Goal: Information Seeking & Learning: Learn about a topic

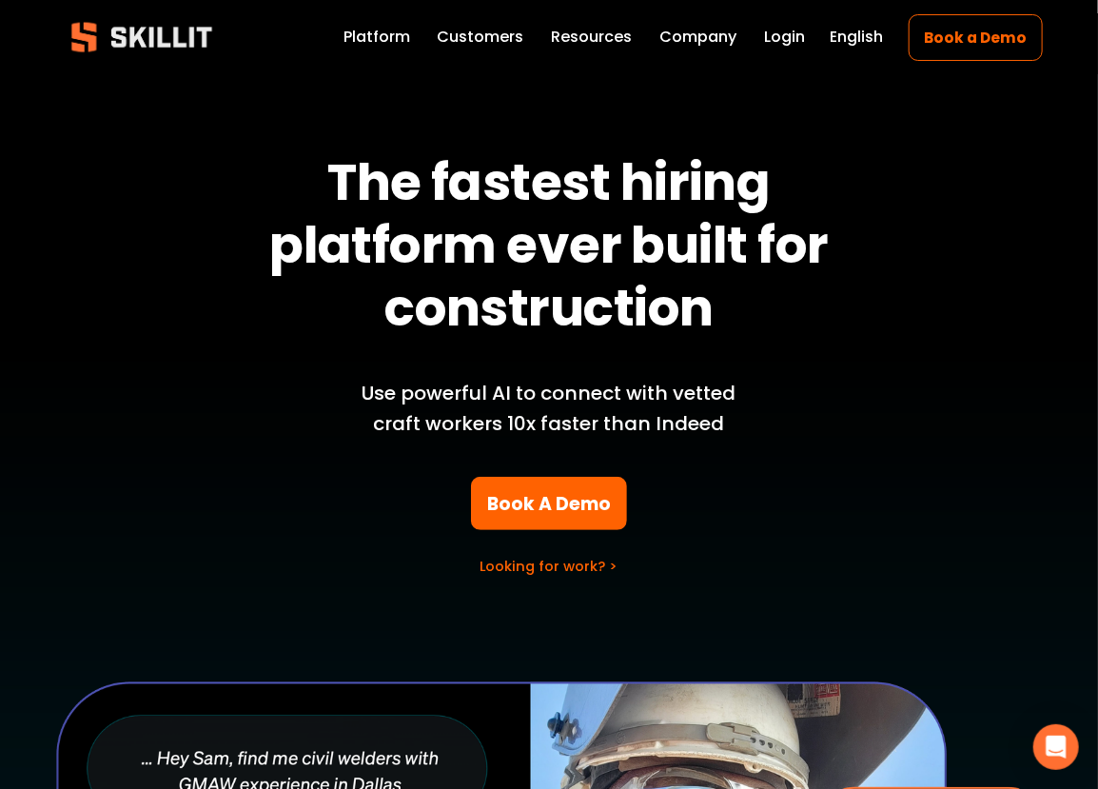
click at [0, 0] on span "Press" at bounding box center [0, 0] width 0 height 0
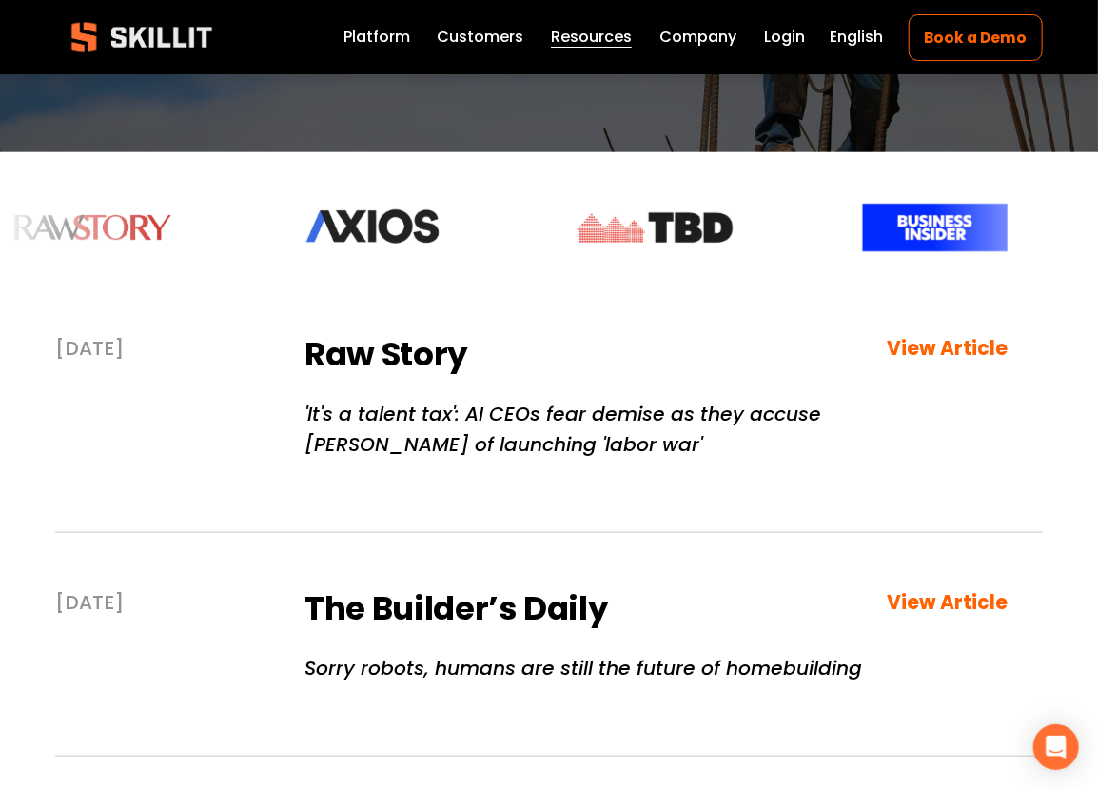
scroll to position [249, 0]
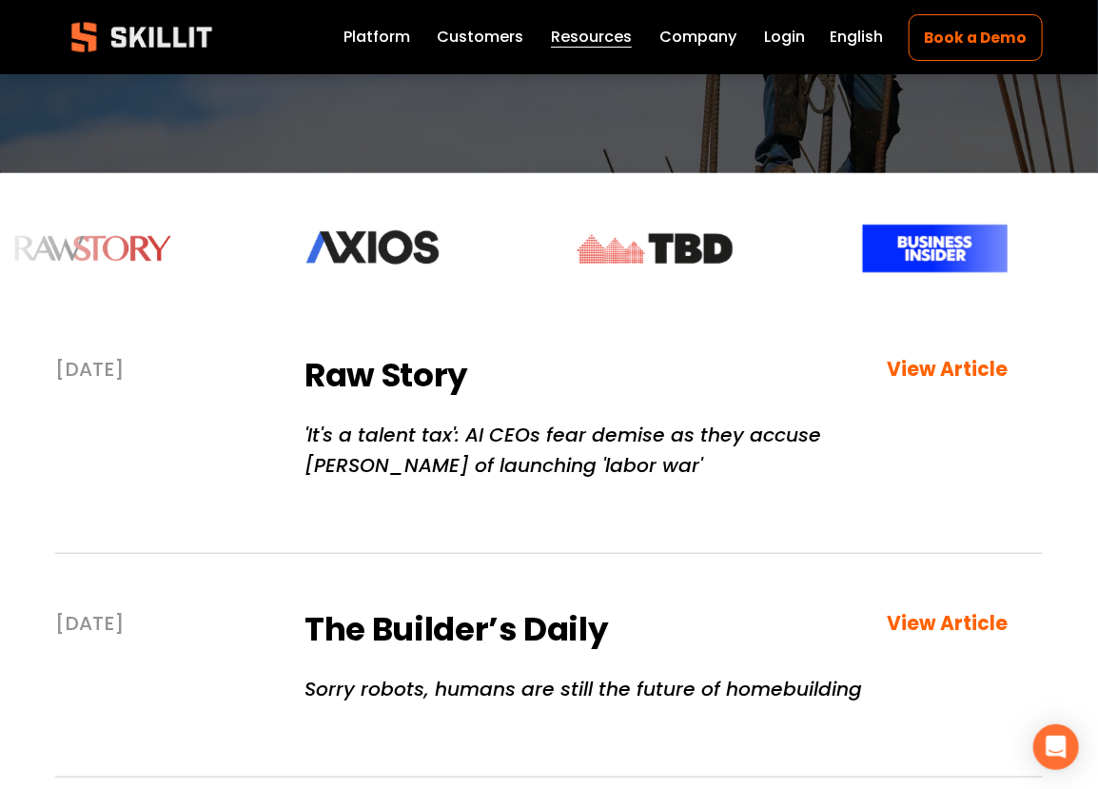
click at [920, 373] on strong "View Article" at bounding box center [947, 369] width 121 height 27
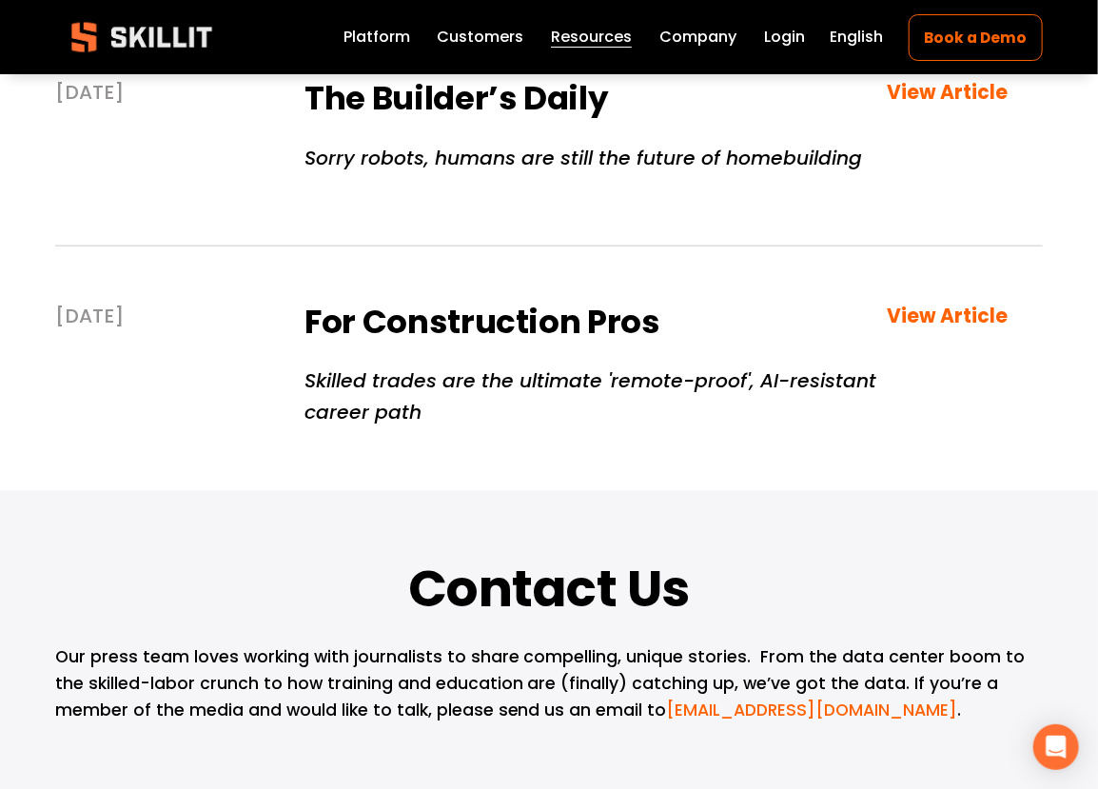
scroll to position [799, 0]
